Goal: Information Seeking & Learning: Check status

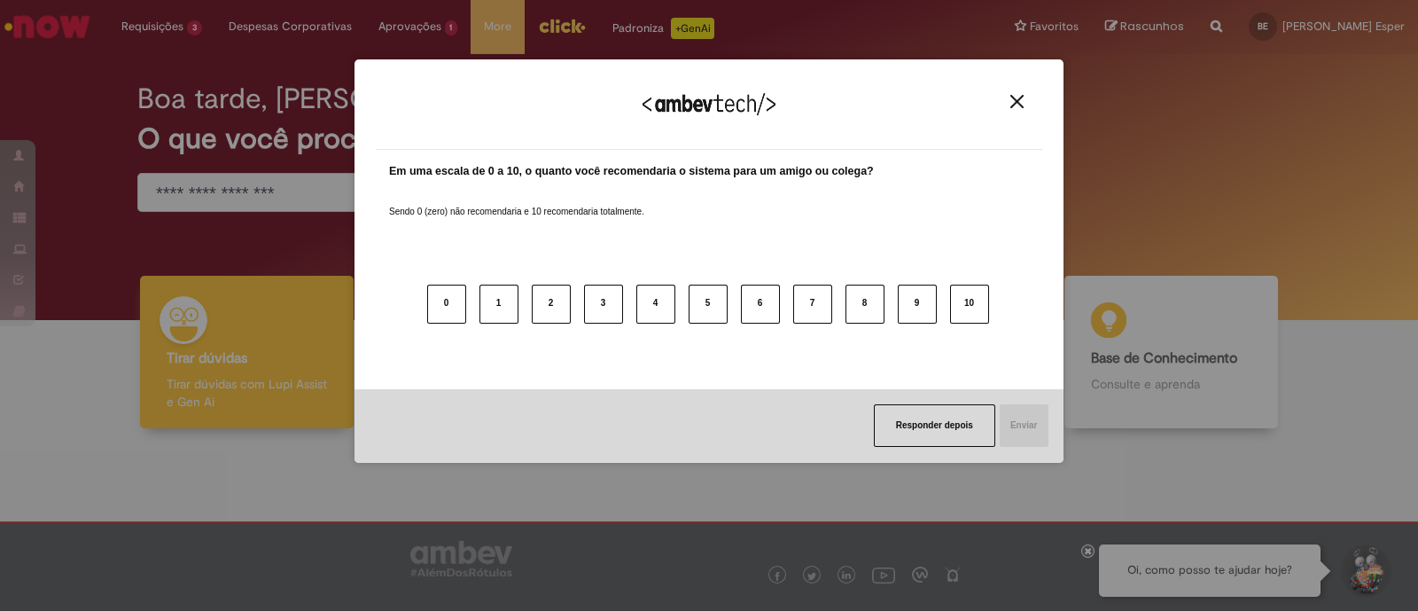
click at [1024, 103] on button "Close" at bounding box center [1017, 101] width 24 height 15
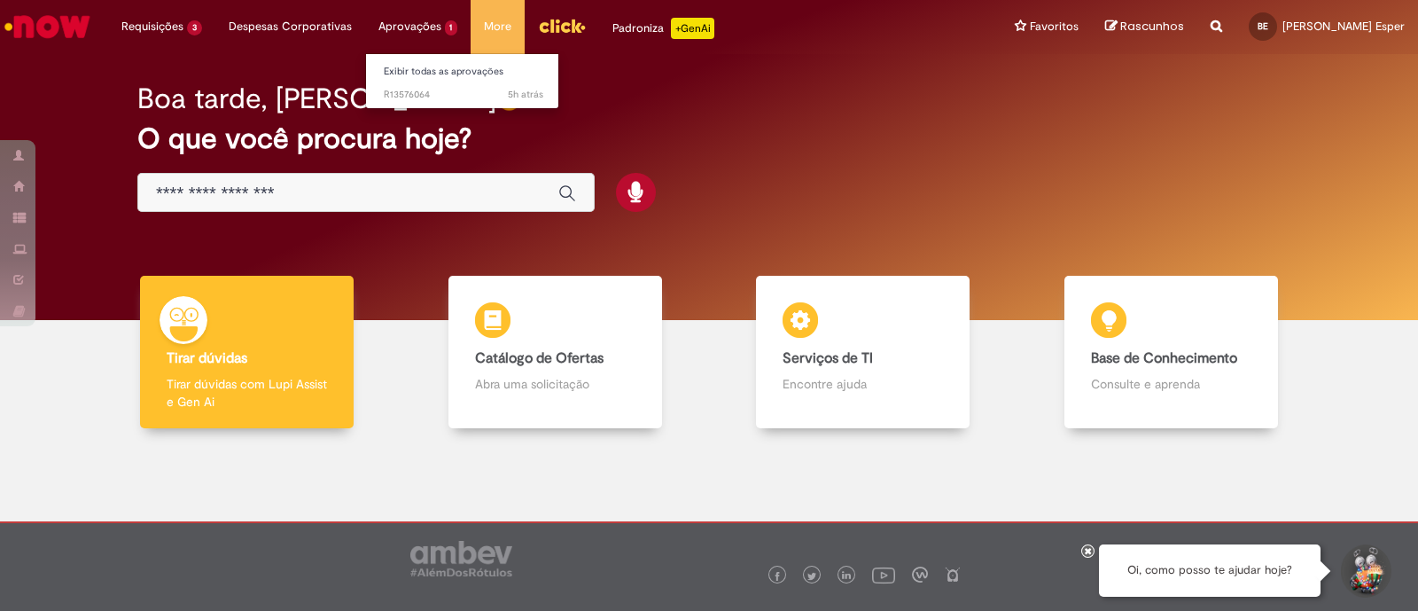
click at [421, 26] on li "Aprovações 1 Exibir todas as aprovações 5h atrás 5 horas atrás R13576064" at bounding box center [418, 26] width 106 height 53
click at [425, 28] on li "Aprovações 1 Exibir todas as aprovações 5h atrás 5 horas atrás R13576064" at bounding box center [418, 26] width 106 height 53
click at [434, 25] on li "Aprovações 1 Exibir todas as aprovações 5h atrás 5 horas atrás R13576064" at bounding box center [418, 26] width 106 height 53
click at [404, 25] on li "Aprovações 1 Exibir todas as aprovações 5h atrás 5 horas atrás R13576064" at bounding box center [418, 26] width 106 height 53
click at [433, 93] on span "5h atrás 5 horas atrás R13576064" at bounding box center [464, 95] width 160 height 14
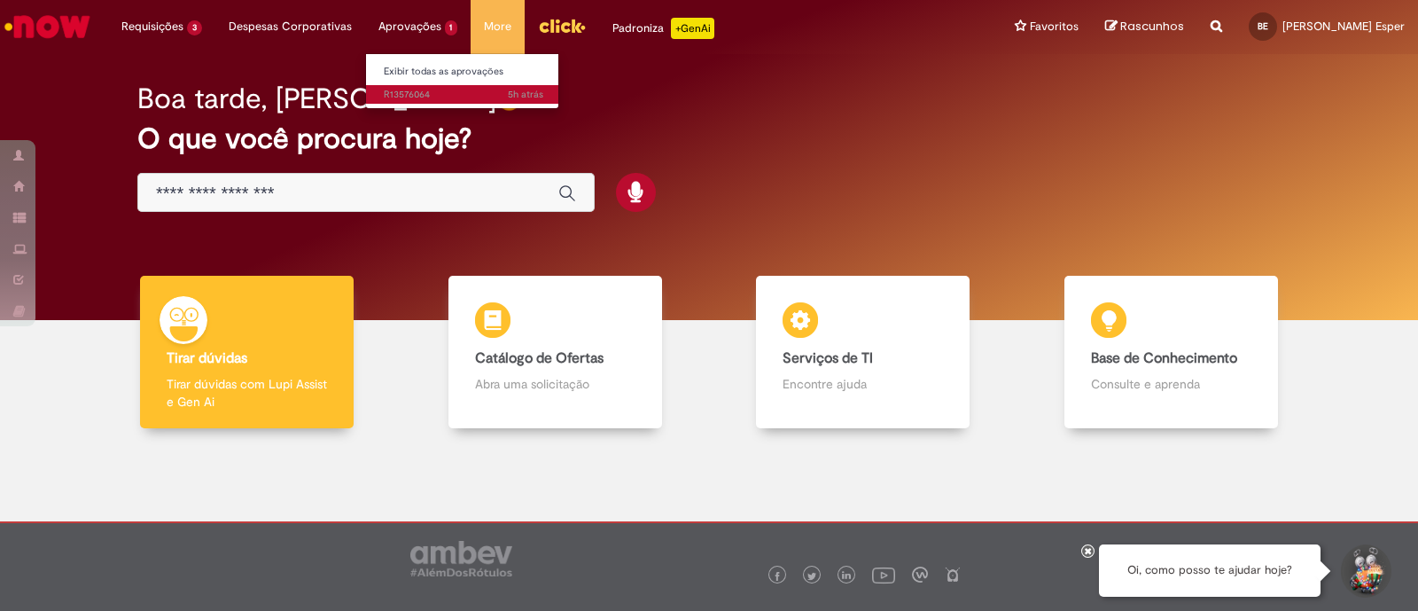
click at [434, 93] on span "5h atrás 5 horas atrás R13576064" at bounding box center [464, 95] width 160 height 14
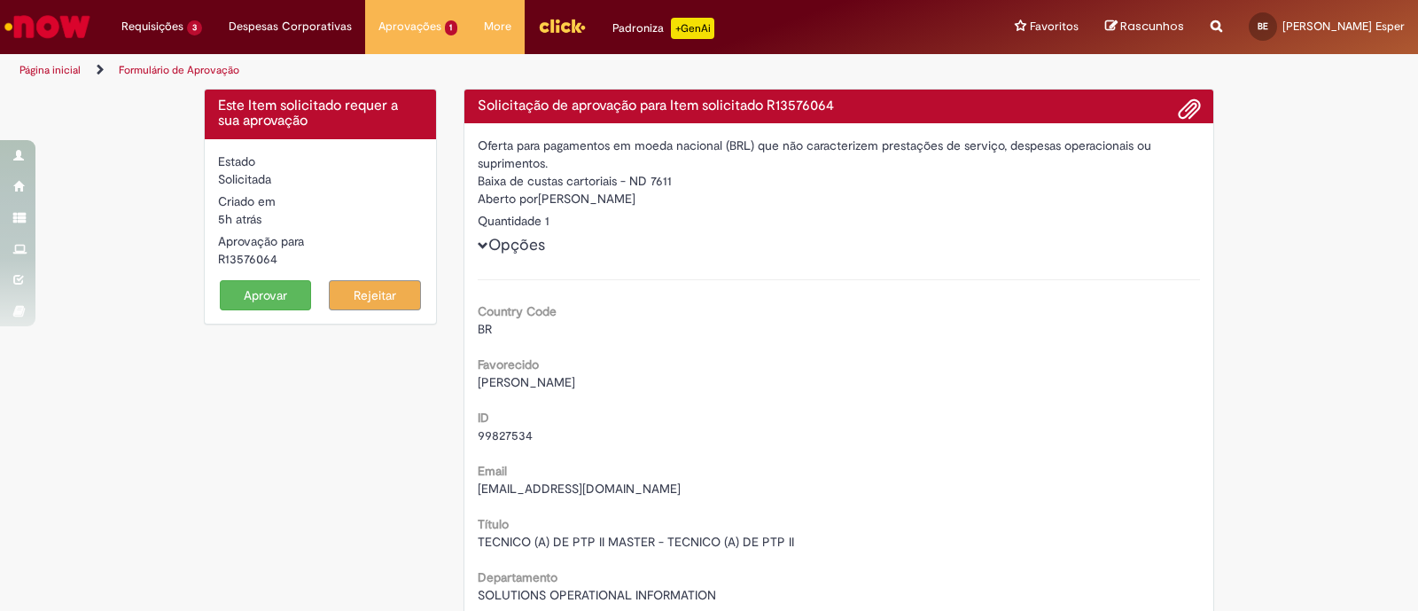
click at [869, 141] on div "Oferta para pagamentos em moeda nacional (BRL) que não caracterizem prestações …" at bounding box center [839, 153] width 723 height 35
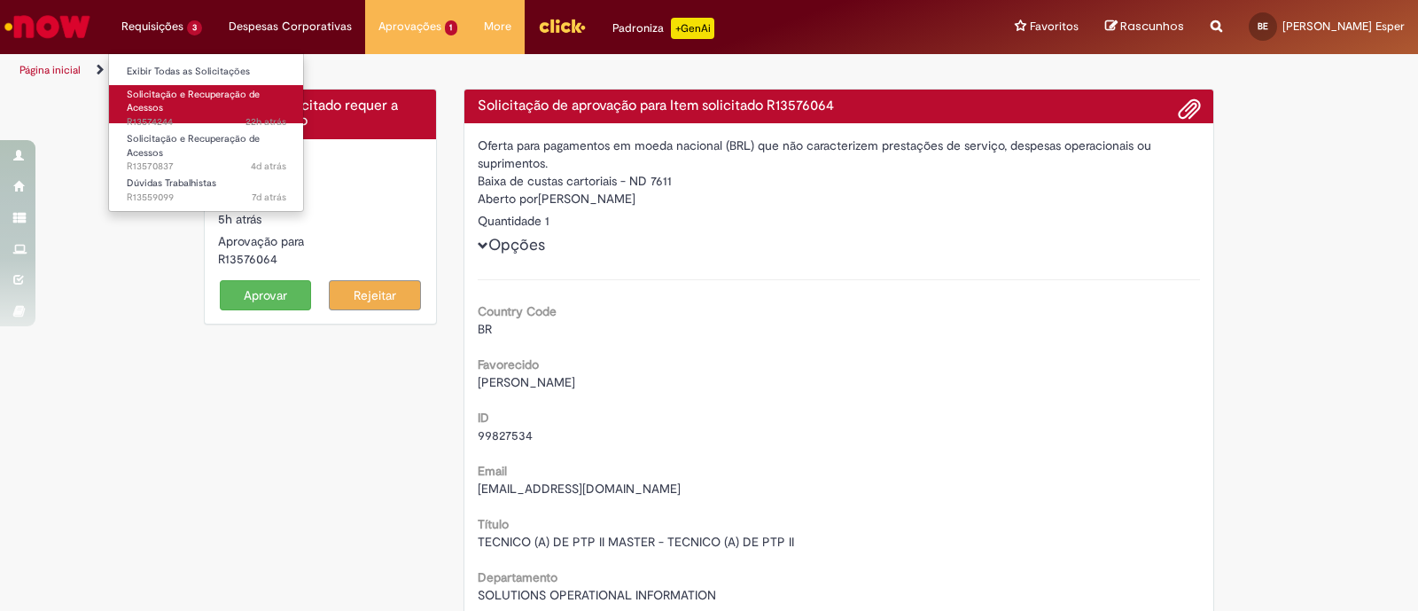
click at [173, 90] on span "Solicitação e Recuperação de Acessos" at bounding box center [193, 101] width 133 height 27
click at [157, 21] on li "Requisições 3 Exibir Todas as Solicitações Solicitação e Recuperação de Acessos…" at bounding box center [161, 26] width 107 height 53
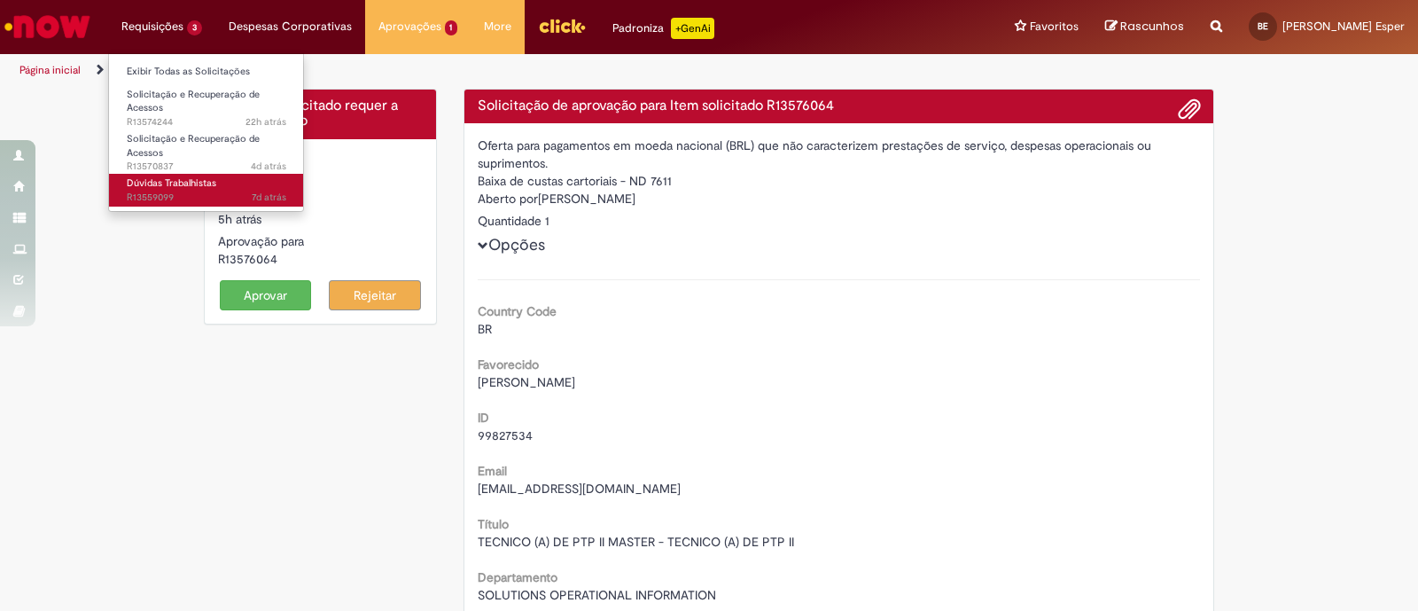
click at [179, 183] on span "Dúvidas Trabalhistas" at bounding box center [172, 182] width 90 height 13
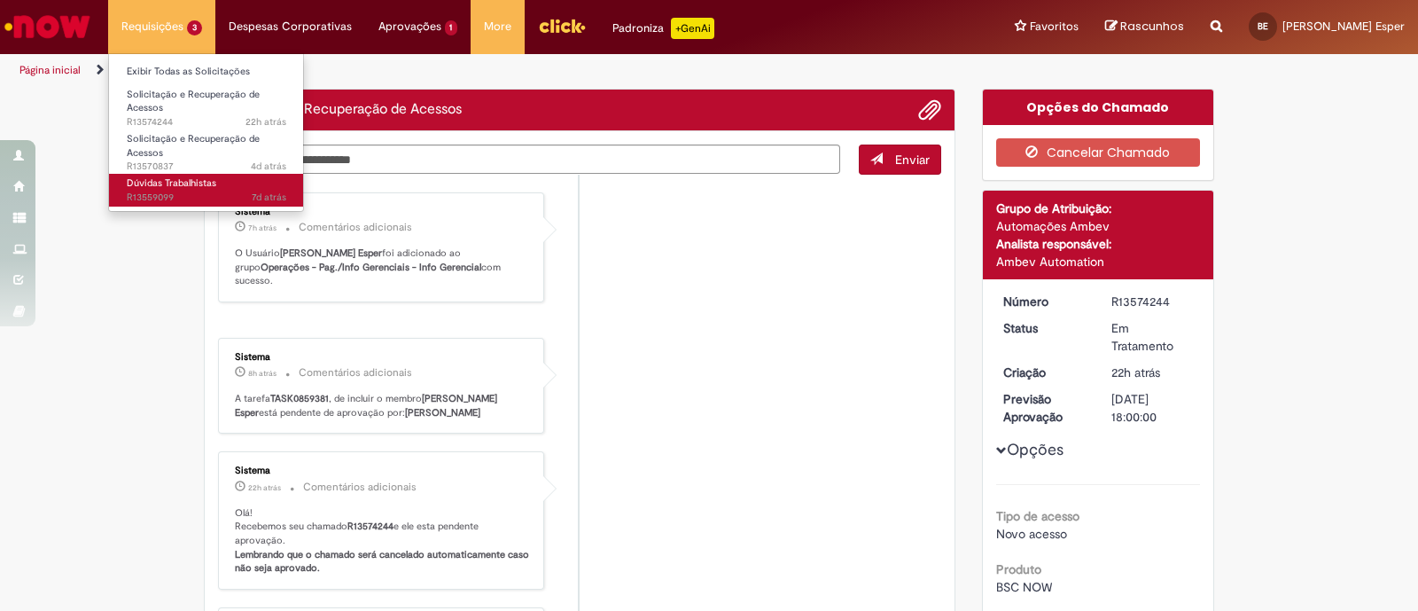
click at [179, 183] on span "Dúvidas Trabalhistas" at bounding box center [172, 182] width 90 height 13
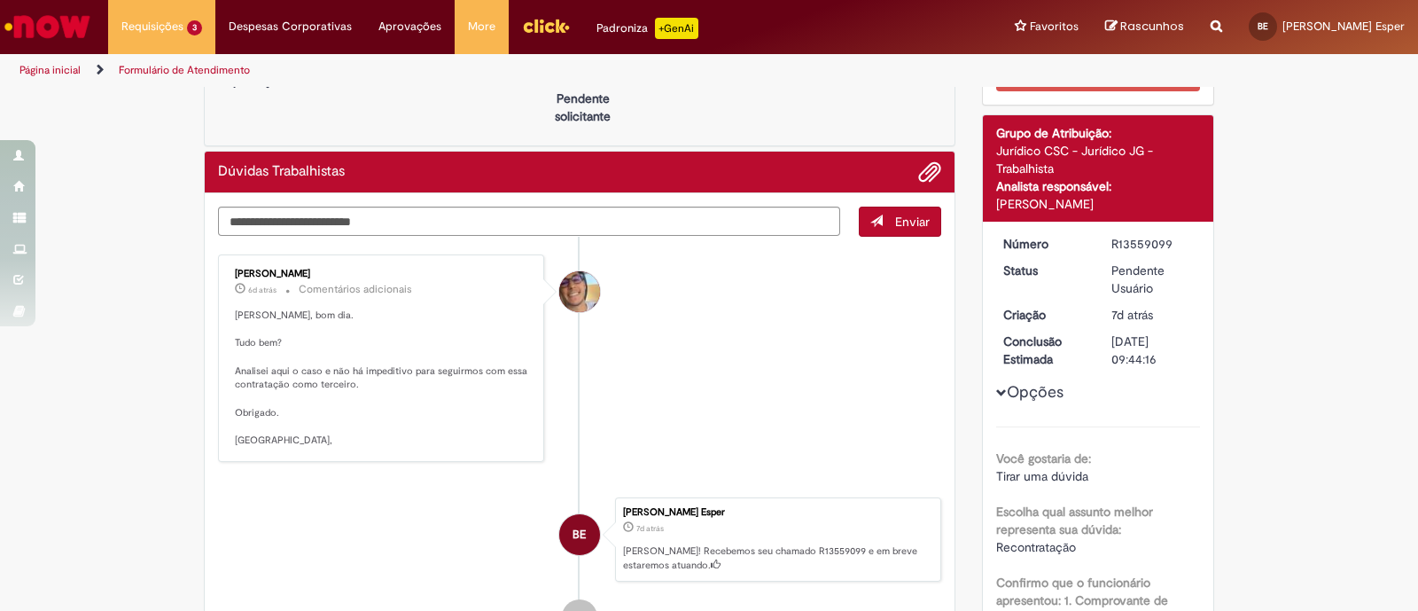
scroll to position [110, 0]
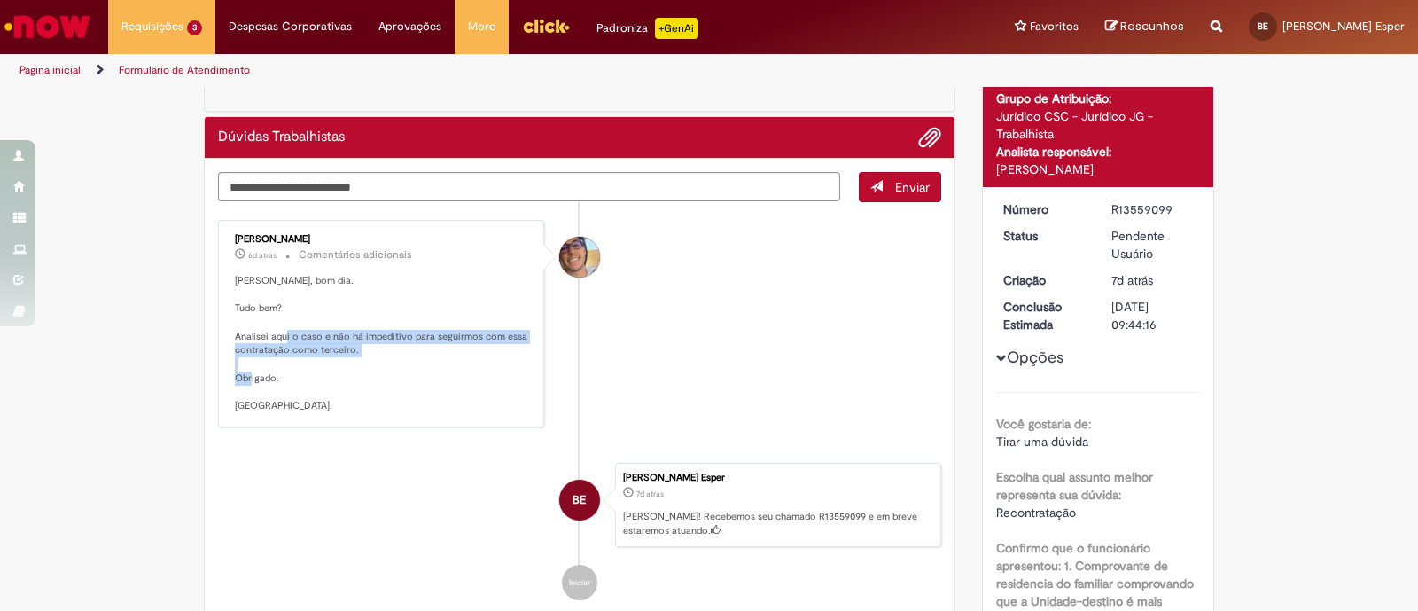
drag, startPoint x: 300, startPoint y: 334, endPoint x: 443, endPoint y: 383, distance: 151.6
click at [443, 383] on p "[PERSON_NAME], bom dia. Tudo bem? Analisei aqui o caso e não há impeditivo para…" at bounding box center [382, 343] width 295 height 139
drag, startPoint x: 360, startPoint y: 383, endPoint x: 336, endPoint y: 316, distance: 70.6
click at [336, 316] on p "[PERSON_NAME], bom dia. Tudo bem? Analisei aqui o caso e não há impeditivo para…" at bounding box center [382, 343] width 295 height 139
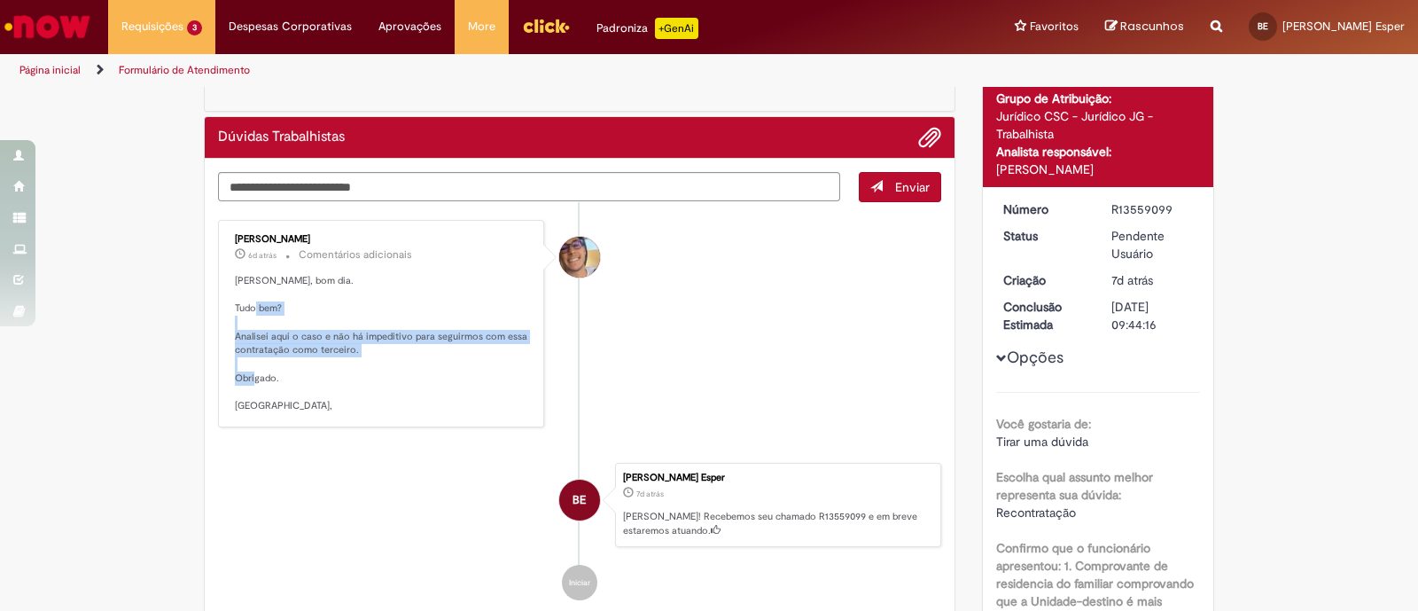
click at [336, 316] on p "[PERSON_NAME], bom dia. Tudo bem? Analisei aqui o caso e não há impeditivo para…" at bounding box center [382, 343] width 295 height 139
drag, startPoint x: 339, startPoint y: 353, endPoint x: 398, endPoint y: 383, distance: 66.6
click at [396, 382] on p "[PERSON_NAME], bom dia. Tudo bem? Analisei aqui o caso e não há impeditivo para…" at bounding box center [382, 343] width 295 height 139
click at [398, 383] on p "[PERSON_NAME], bom dia. Tudo bem? Analisei aqui o caso e não há impeditivo para…" at bounding box center [382, 343] width 295 height 139
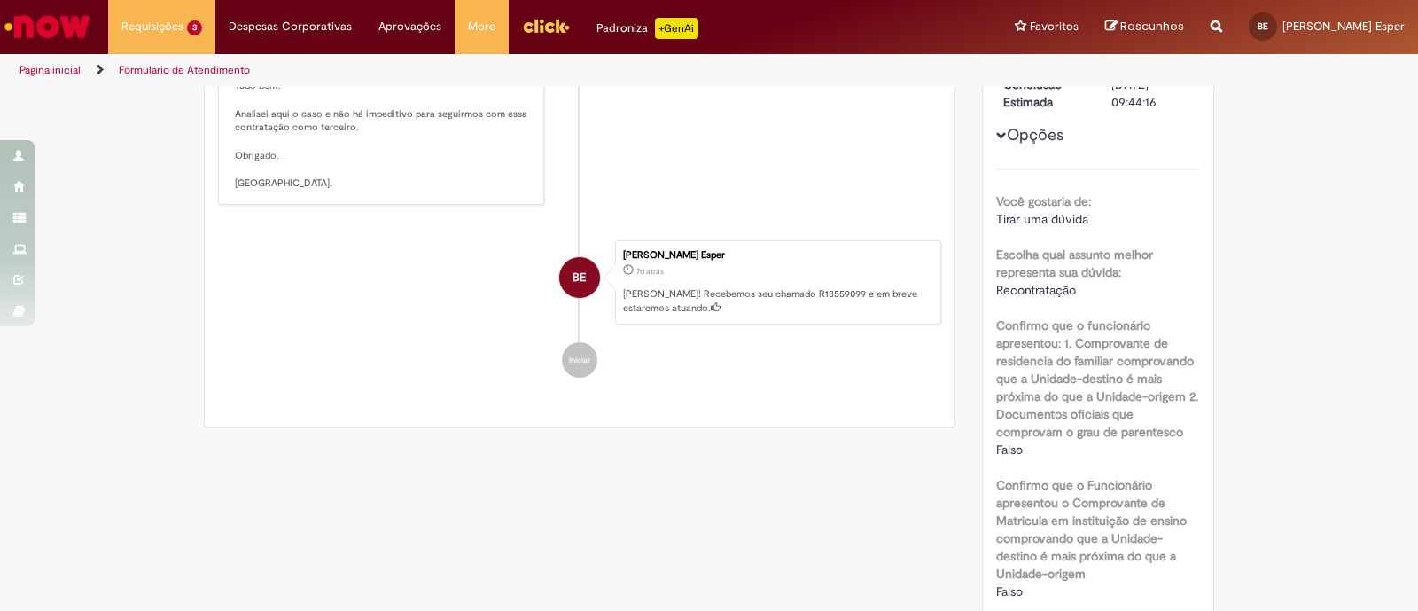
scroll to position [0, 0]
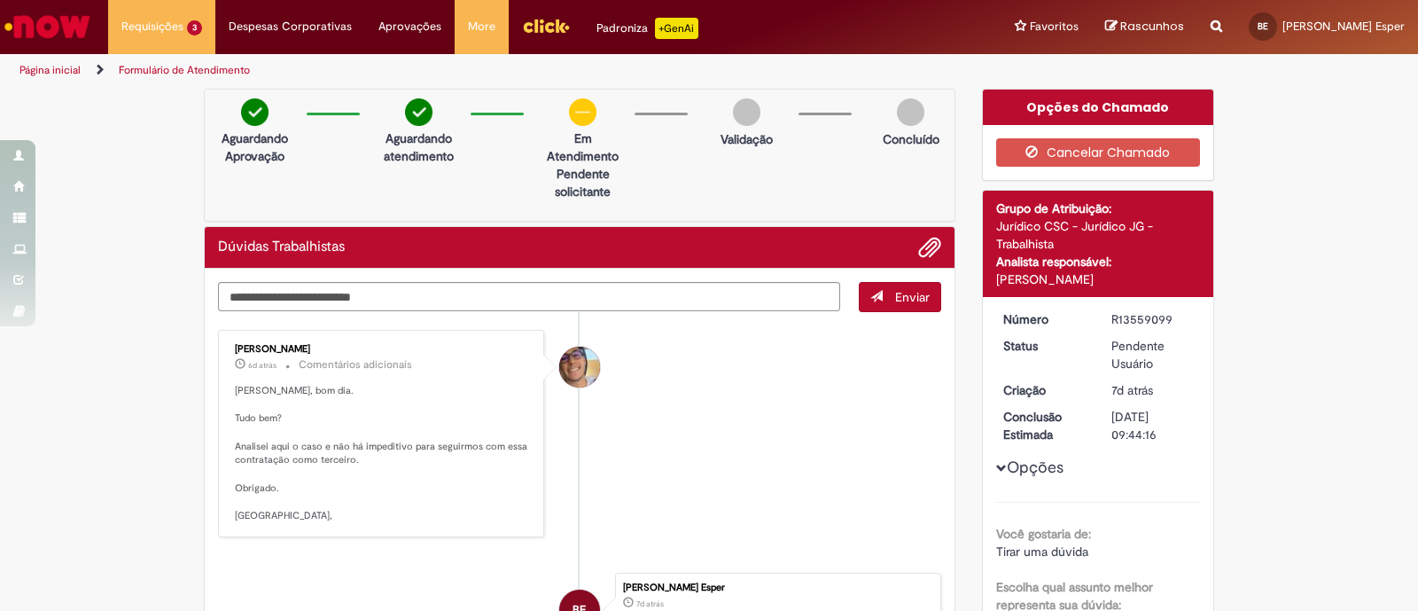
drag, startPoint x: 1165, startPoint y: 428, endPoint x: 1189, endPoint y: 436, distance: 26.1
click at [1189, 436] on dd "[DATE] 09:44:16" at bounding box center [1152, 425] width 109 height 35
drag, startPoint x: 1170, startPoint y: 433, endPoint x: 1092, endPoint y: 417, distance: 79.8
click at [1098, 417] on dd "[DATE] 09:44:16" at bounding box center [1152, 425] width 109 height 35
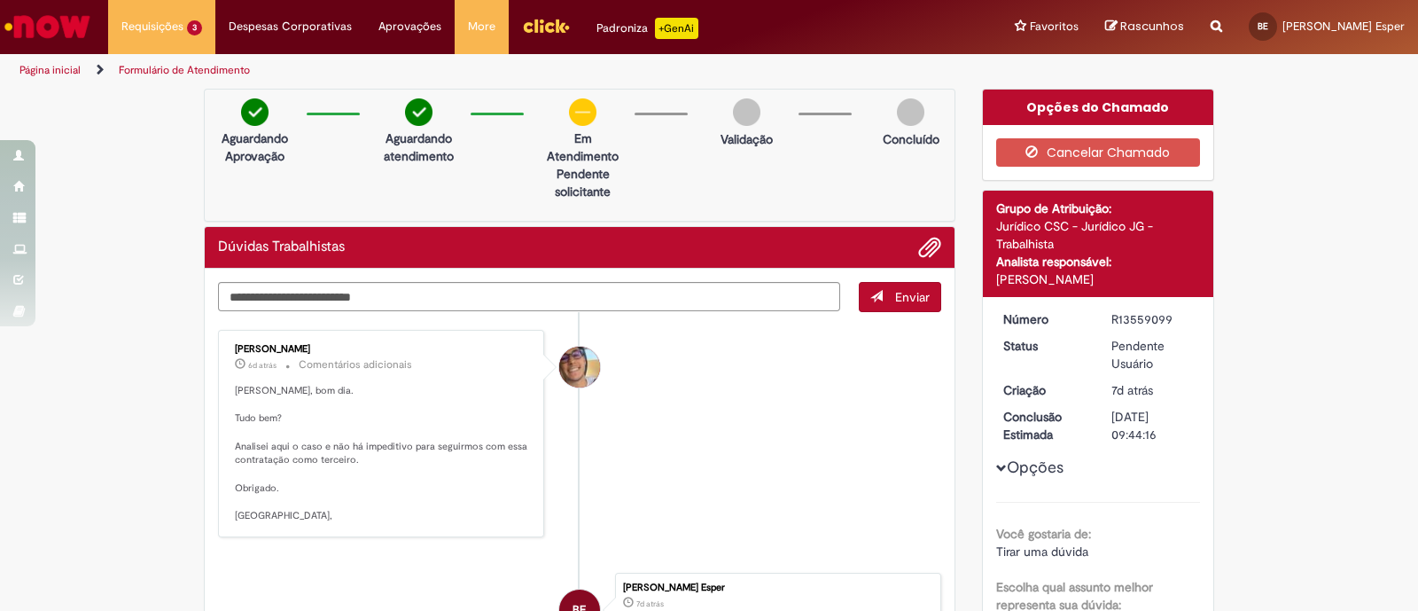
drag, startPoint x: 1110, startPoint y: 251, endPoint x: 1157, endPoint y: 277, distance: 54.7
click at [1157, 277] on span "Grupo de Atribuição: Jurídico CSC - Jurídico JG - Trabalhista Analista responsá…" at bounding box center [1098, 243] width 205 height 89
click at [1157, 277] on div "[PERSON_NAME]" at bounding box center [1098, 279] width 205 height 18
drag, startPoint x: 1115, startPoint y: 277, endPoint x: 1162, endPoint y: 291, distance: 49.1
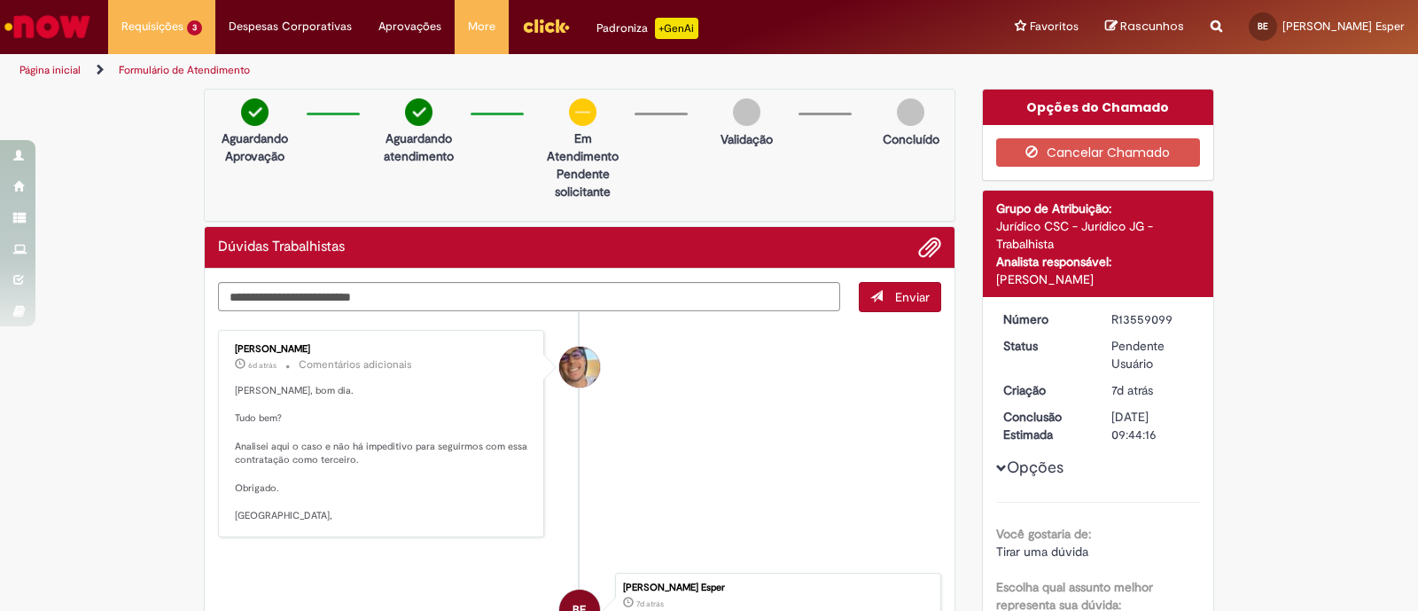
click at [1161, 290] on div "Detalhes do tíquete Grupo de Atribuição: Jurídico CSC - Jurídico JG - Trabalhis…" at bounding box center [1098, 244] width 231 height 106
click at [1162, 291] on div "Detalhes do tíquete Grupo de Atribuição: Jurídico CSC - Jurídico JG - Trabalhis…" at bounding box center [1098, 244] width 231 height 106
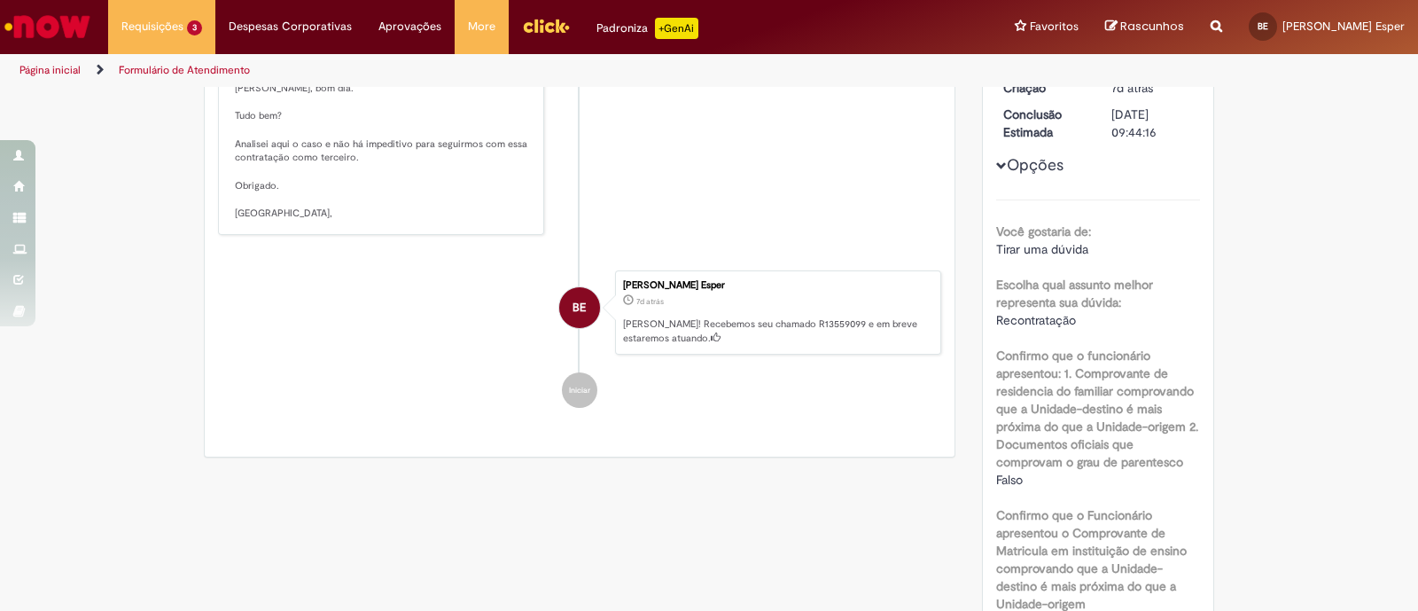
scroll to position [442, 0]
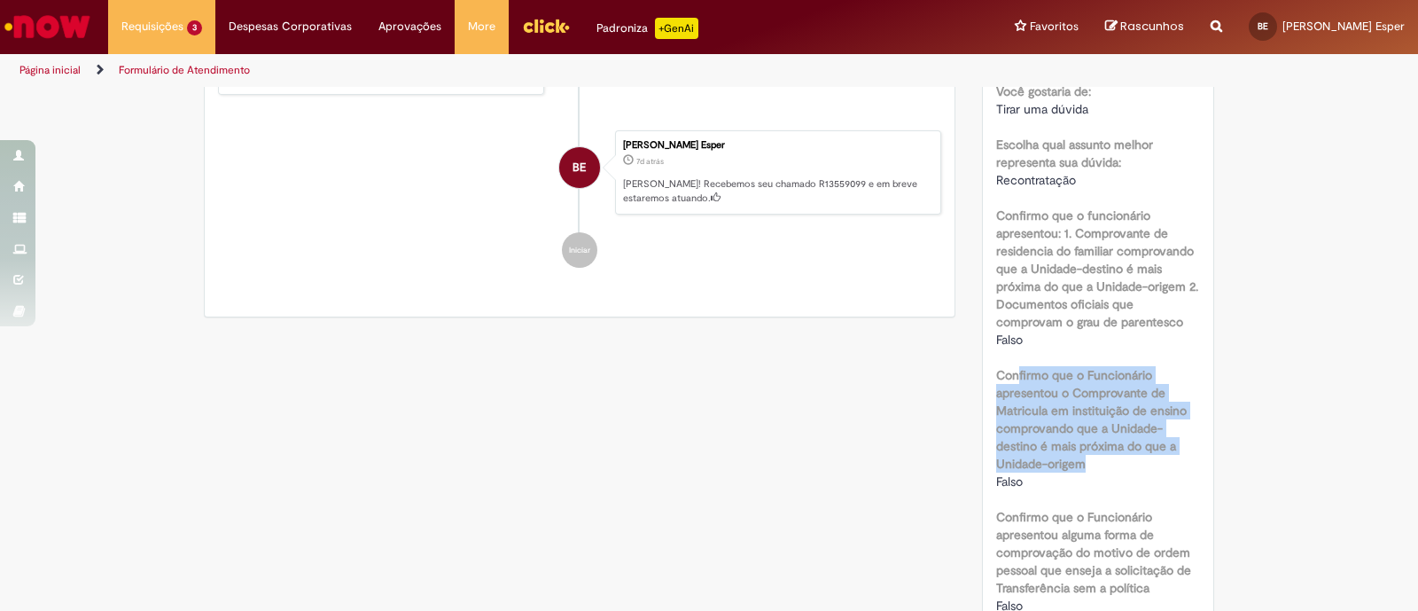
drag, startPoint x: 1009, startPoint y: 374, endPoint x: 1087, endPoint y: 467, distance: 122.0
click at [1087, 467] on label "Confirmo que o Funcionário apresentou o Comprovante de Matricula em instituição…" at bounding box center [1098, 419] width 205 height 106
drag, startPoint x: 1148, startPoint y: 480, endPoint x: 1157, endPoint y: 525, distance: 45.2
click at [1157, 525] on div "Você gostaria de: Tirar uma dúvida Escolha qual assunto melhor representa sua d…" at bounding box center [1098, 469] width 205 height 821
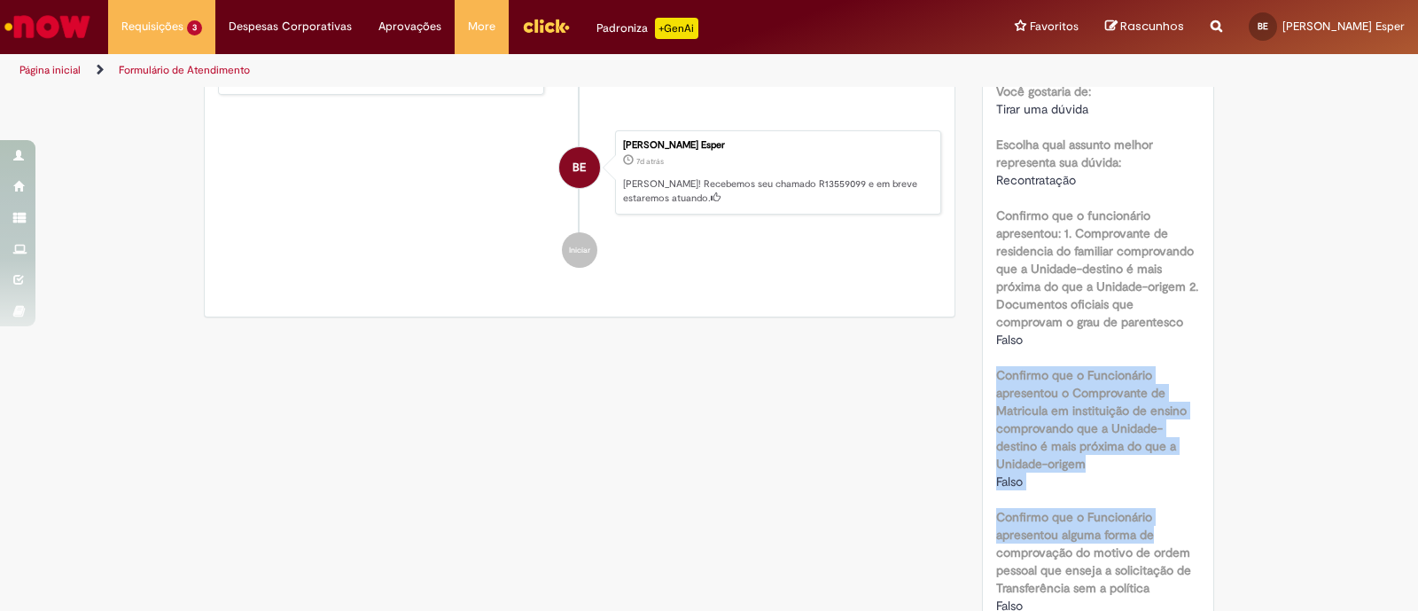
click at [1157, 525] on label "Confirmo que o Funcionário apresentou alguma forma de comprovação do motivo de …" at bounding box center [1098, 552] width 205 height 89
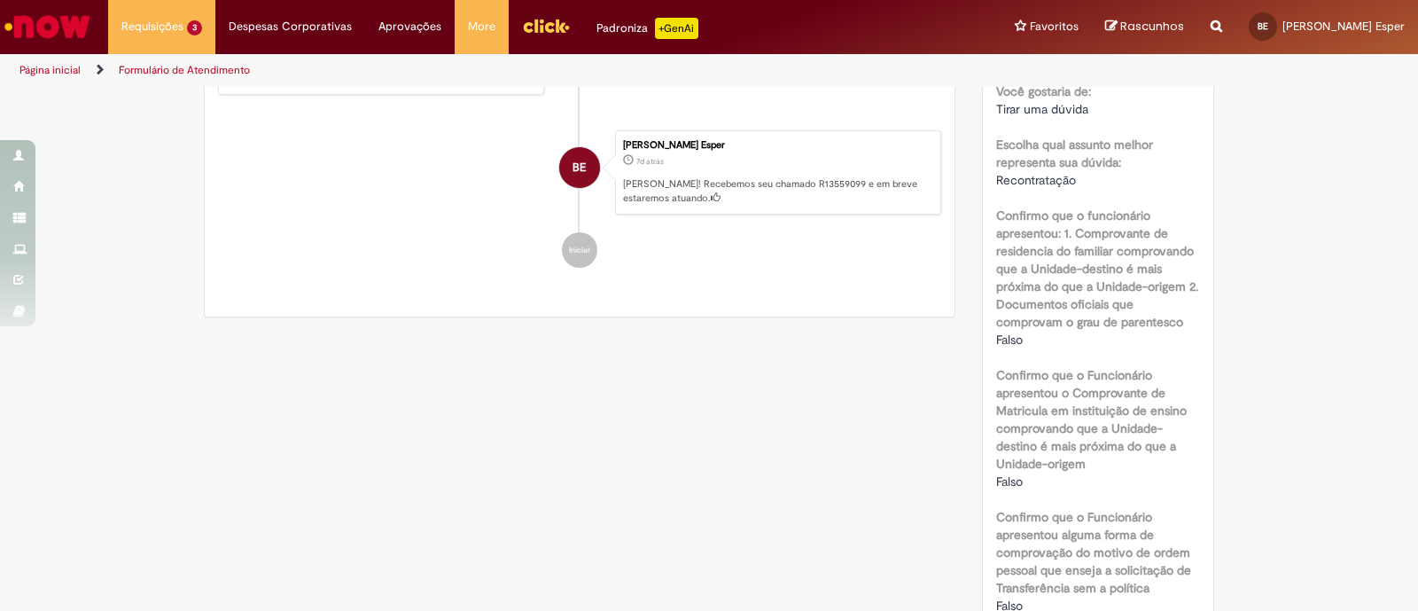
scroll to position [554, 0]
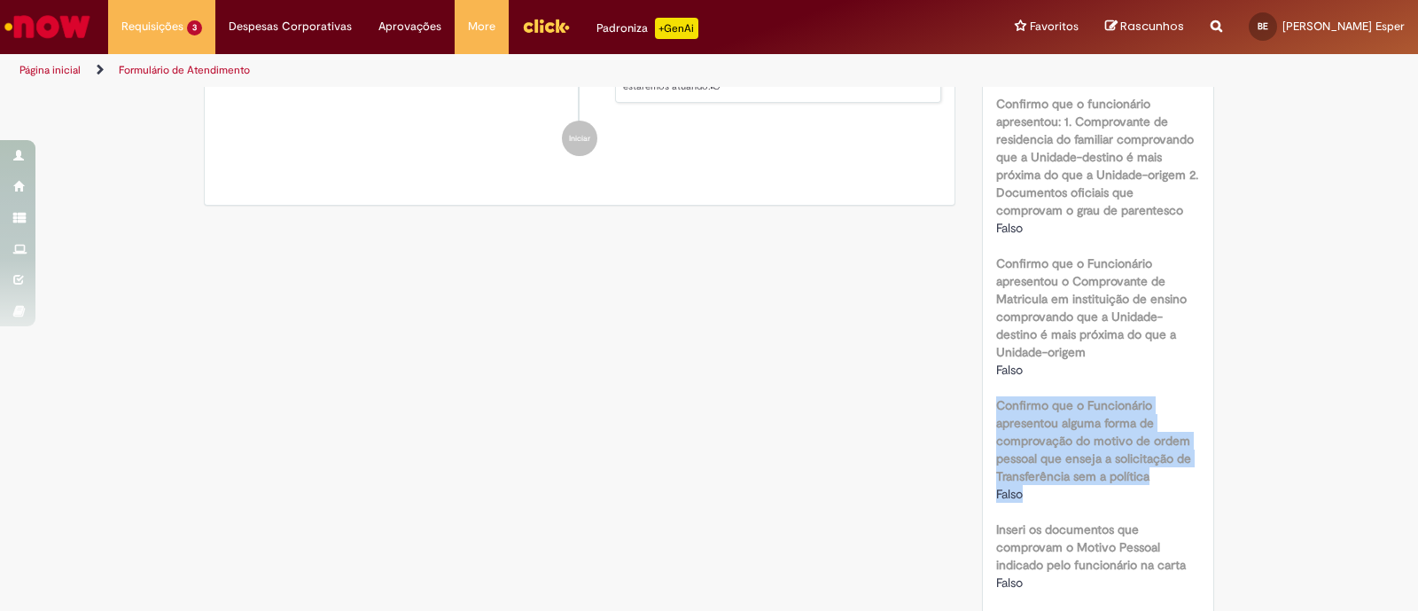
drag, startPoint x: 1045, startPoint y: 386, endPoint x: 1121, endPoint y: 495, distance: 132.3
click at [1121, 495] on div "Você gostaria de: Tirar uma dúvida Escolha qual assunto melhor representa sua d…" at bounding box center [1098, 358] width 205 height 821
click at [1121, 495] on div "Falso" at bounding box center [1098, 494] width 205 height 18
drag, startPoint x: 1108, startPoint y: 492, endPoint x: 1095, endPoint y: 407, distance: 86.0
click at [1095, 407] on div "Confirmo que o Funcionário apresentou alguma forma de comprovação do motivo de …" at bounding box center [1098, 447] width 205 height 111
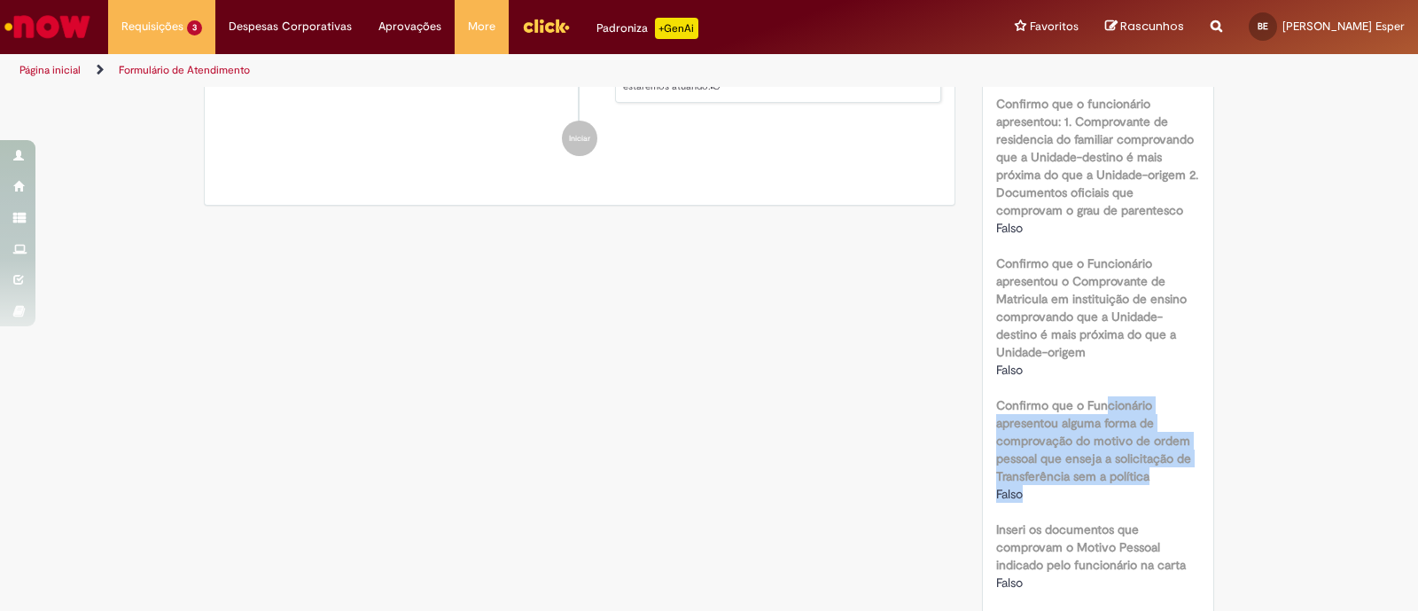
click at [1095, 407] on b "Confirmo que o Funcionário apresentou alguma forma de comprovação do motivo de …" at bounding box center [1093, 440] width 195 height 87
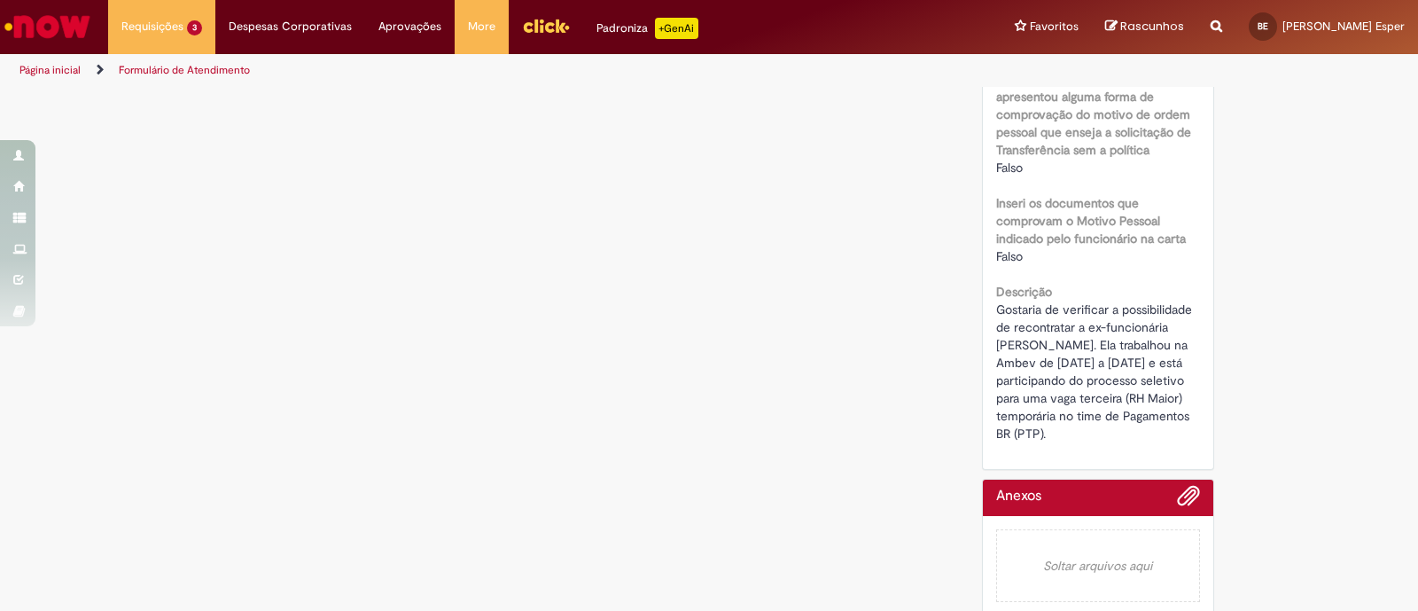
scroll to position [885, 0]
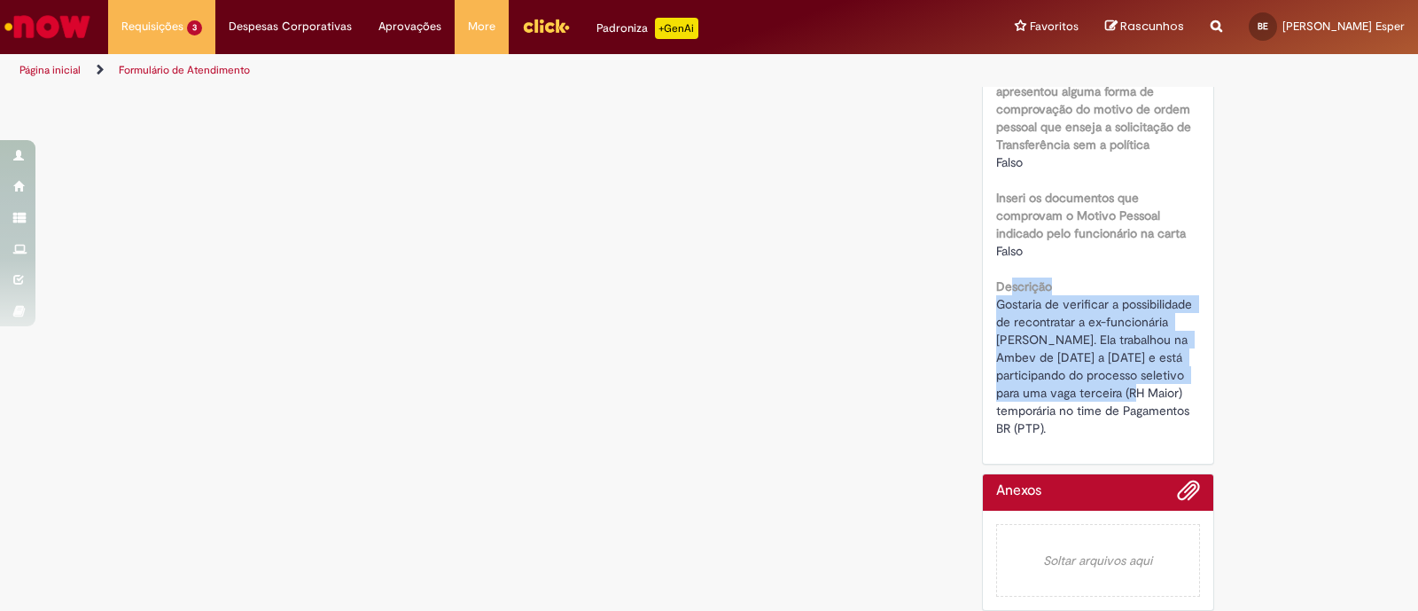
drag, startPoint x: 1045, startPoint y: 301, endPoint x: 1139, endPoint y: 398, distance: 134.8
click at [1139, 398] on div "Descrição Gostaria de verificar a possibilidade de recontratar a ex-funcionária…" at bounding box center [1098, 355] width 205 height 164
click at [1139, 398] on div "Gostaria de verificar a possibilidade de recontratar a ex-funcionária [PERSON_N…" at bounding box center [1098, 366] width 205 height 142
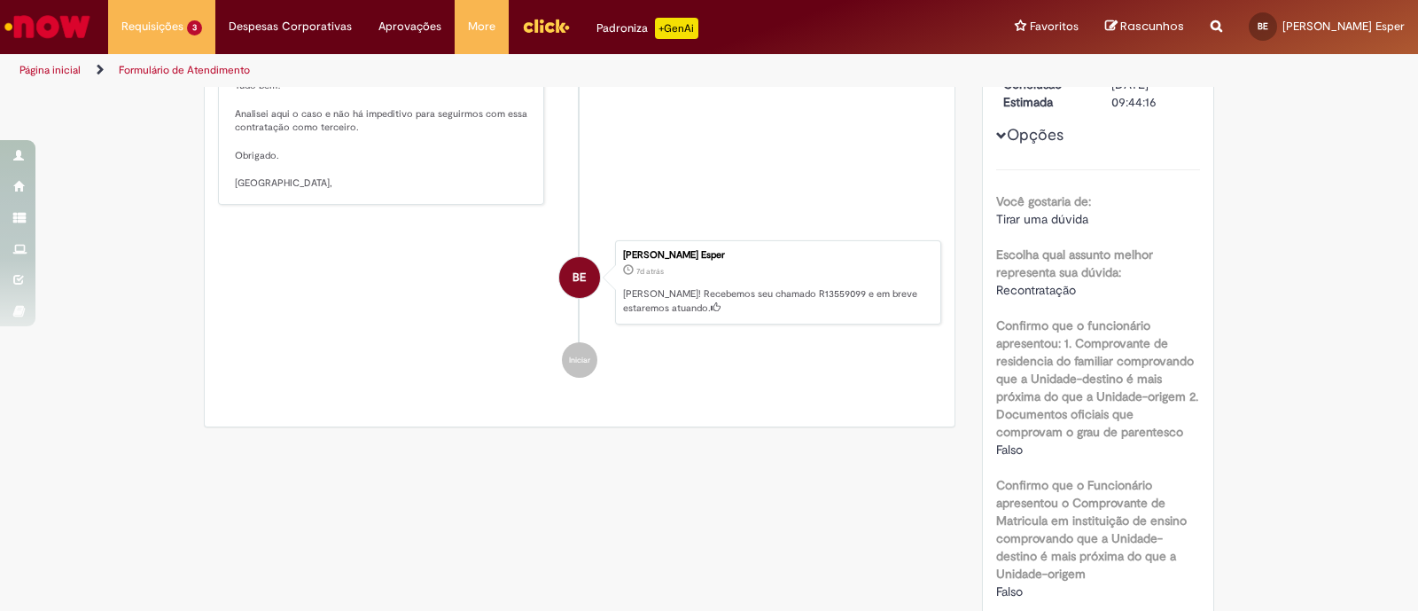
scroll to position [0, 0]
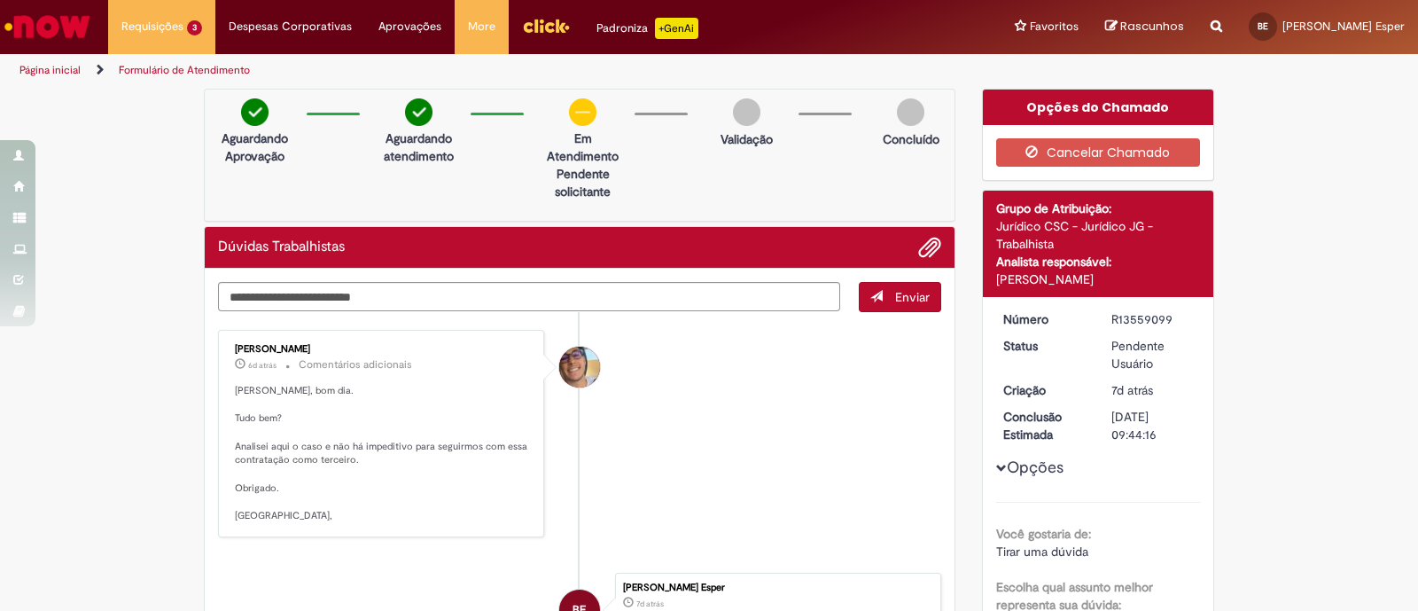
drag, startPoint x: 351, startPoint y: 349, endPoint x: 224, endPoint y: 347, distance: 126.8
click at [224, 347] on div "[PERSON_NAME] 6d atrás 6 dias atrás Comentários adicionais [PERSON_NAME], bom d…" at bounding box center [381, 433] width 316 height 197
copy div "[PERSON_NAME]"
click at [720, 261] on div "Dúvidas Trabalhistas" at bounding box center [580, 248] width 750 height 42
